Goal: Task Accomplishment & Management: Manage account settings

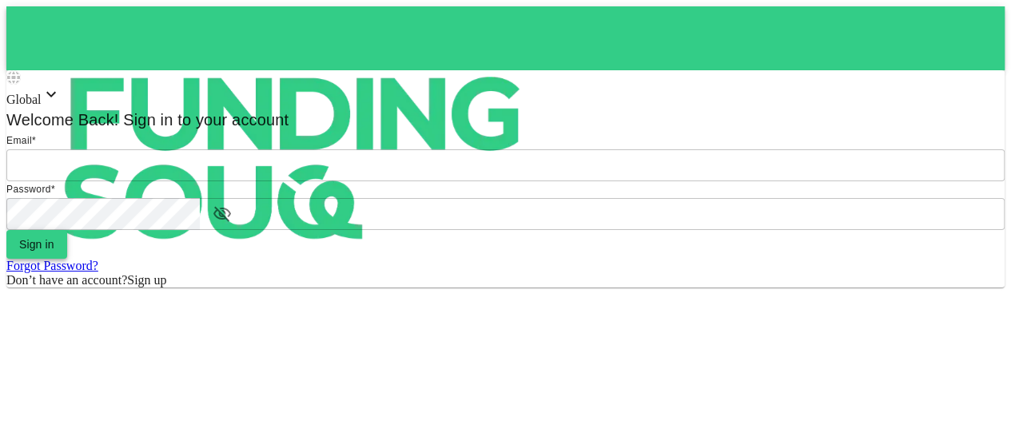
type input "[EMAIL_ADDRESS][DOMAIN_NAME]"
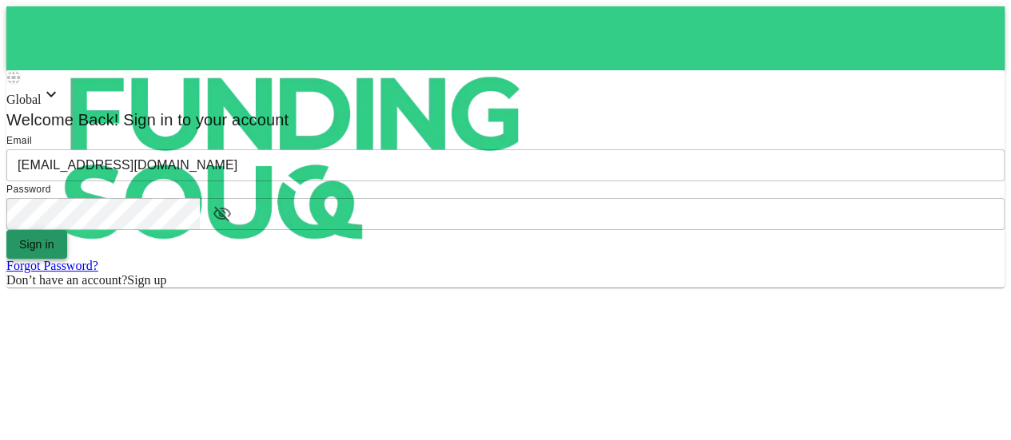
click at [54, 251] on span "Sign in" at bounding box center [36, 244] width 35 height 13
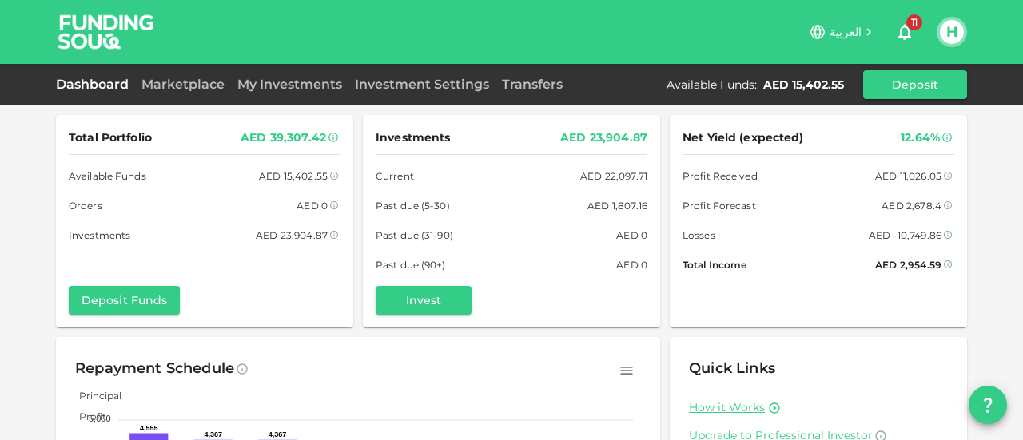
click at [270, 83] on link "My Investments" at bounding box center [289, 84] width 117 height 15
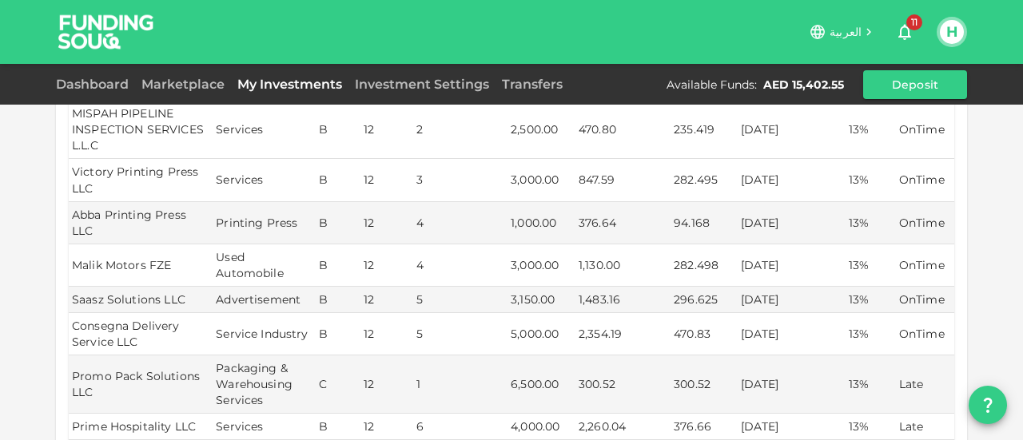
scroll to position [399, 0]
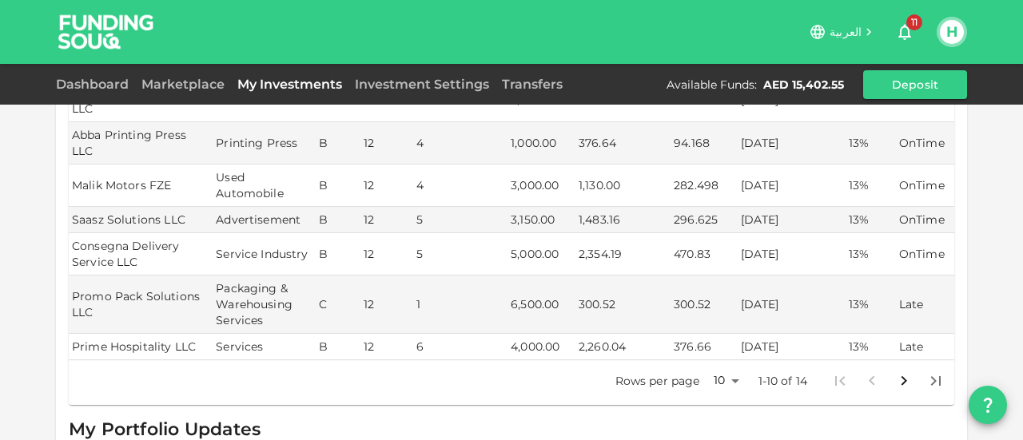
click at [725, 347] on body "العربية 11 H Dashboard Marketplace My Investments Investment Settings Transfers…" at bounding box center [511, 220] width 1023 height 440
click at [721, 359] on li "25" at bounding box center [720, 355] width 48 height 29
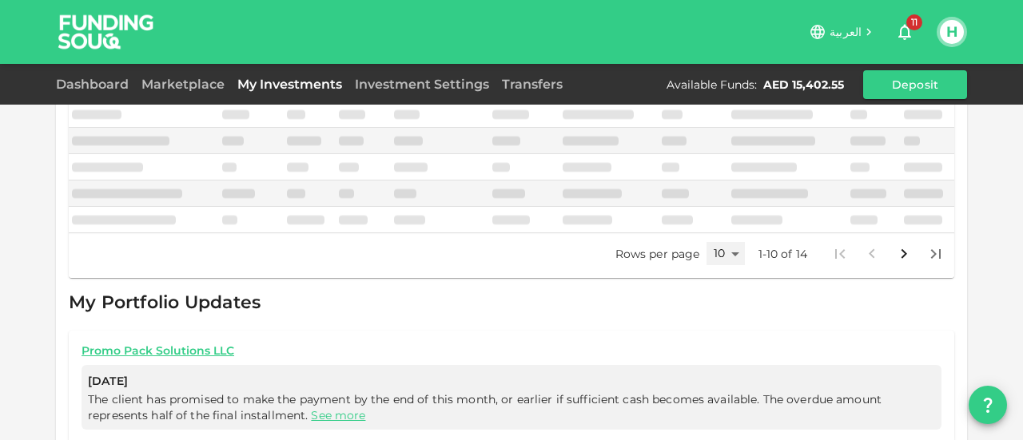
type input "25"
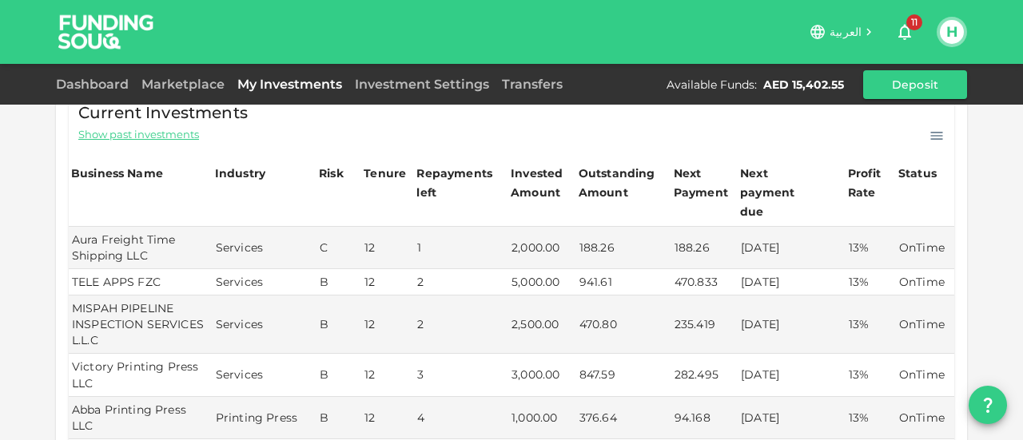
scroll to position [284, 0]
